Goal: Find specific page/section: Find specific page/section

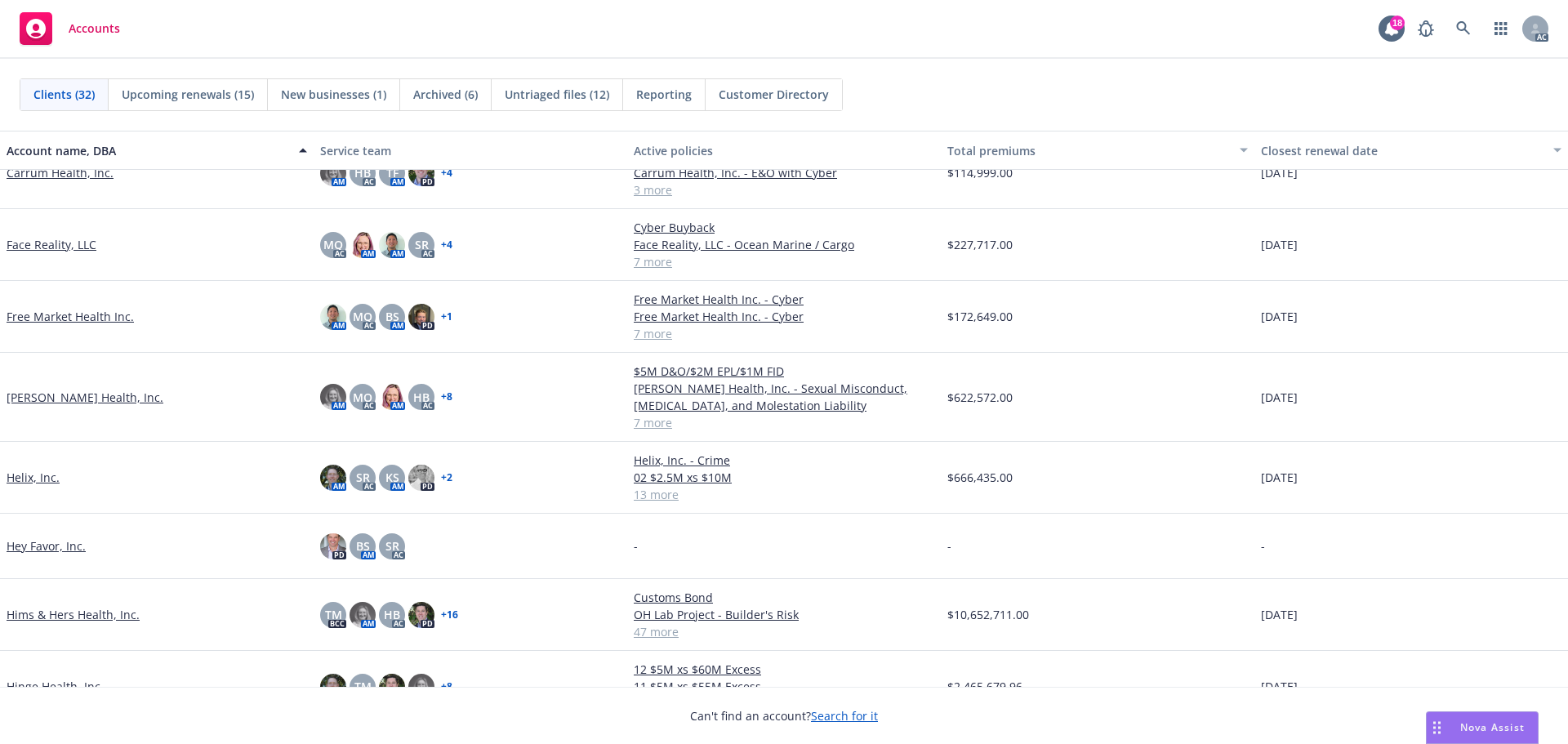
scroll to position [572, 0]
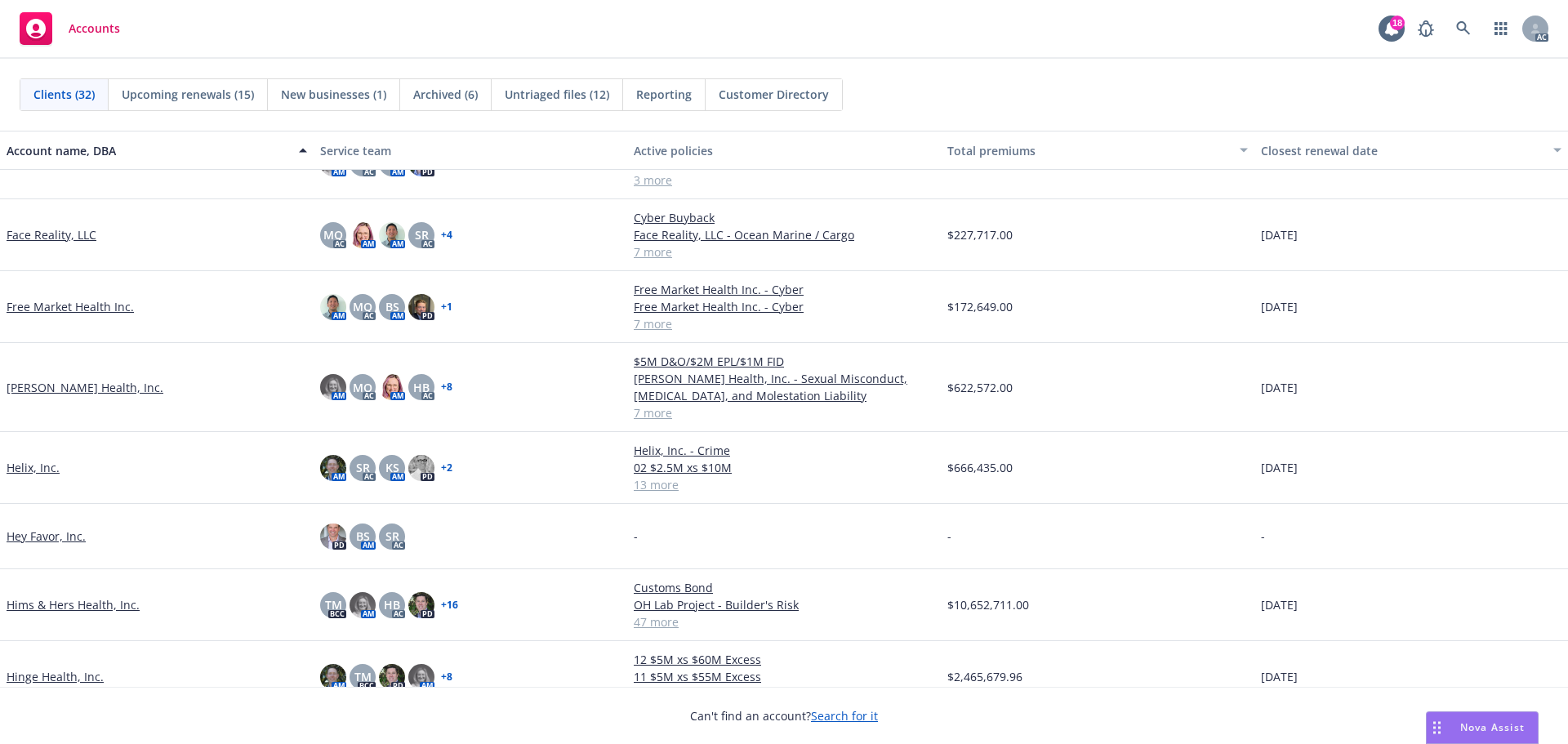
click at [28, 463] on link "Helix, Inc." at bounding box center [33, 468] width 53 height 17
